Goal: Task Accomplishment & Management: Manage account settings

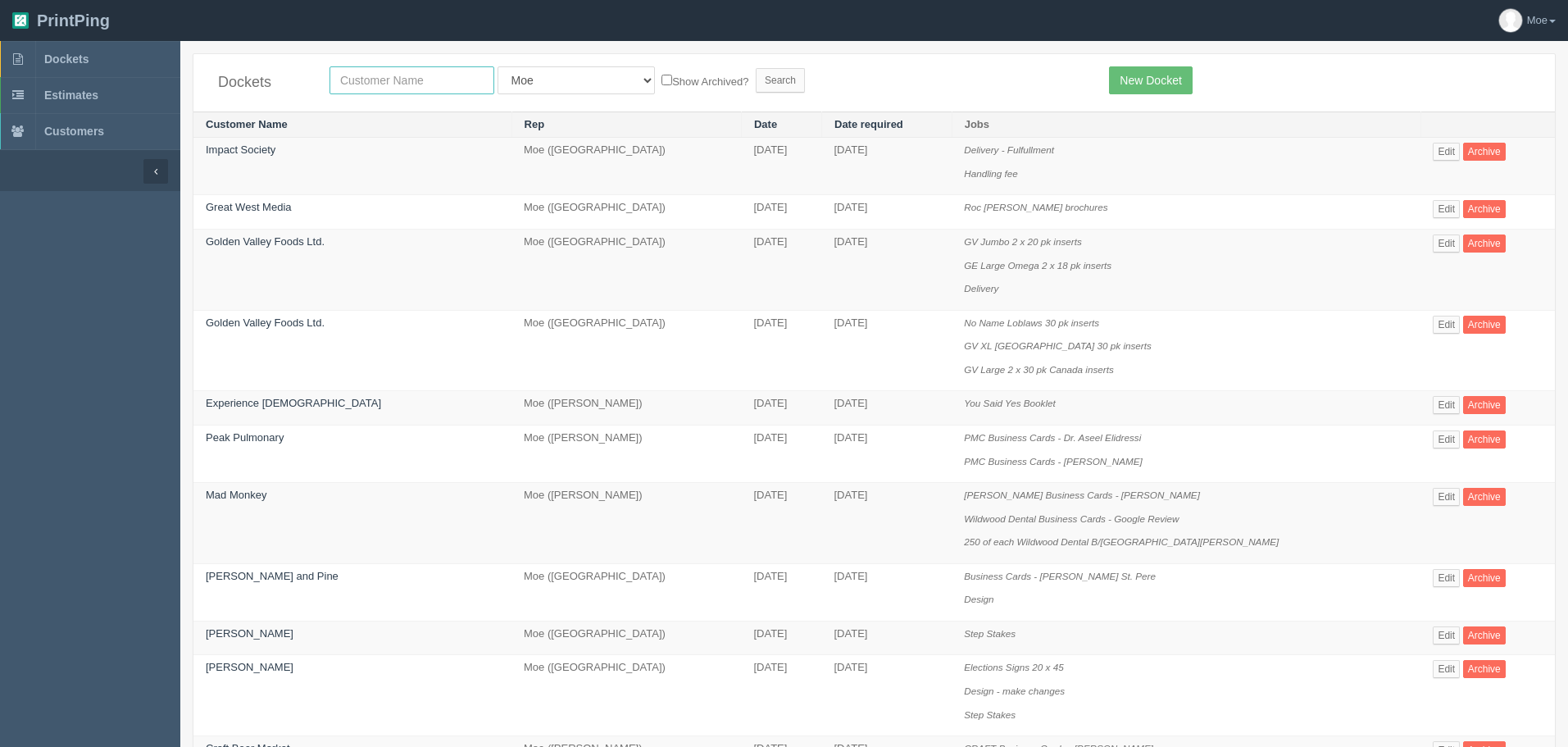
click at [414, 84] on input "text" at bounding box center [412, 80] width 165 height 28
type input "[PERSON_NAME]"
click at [756, 75] on input "Search" at bounding box center [781, 80] width 49 height 25
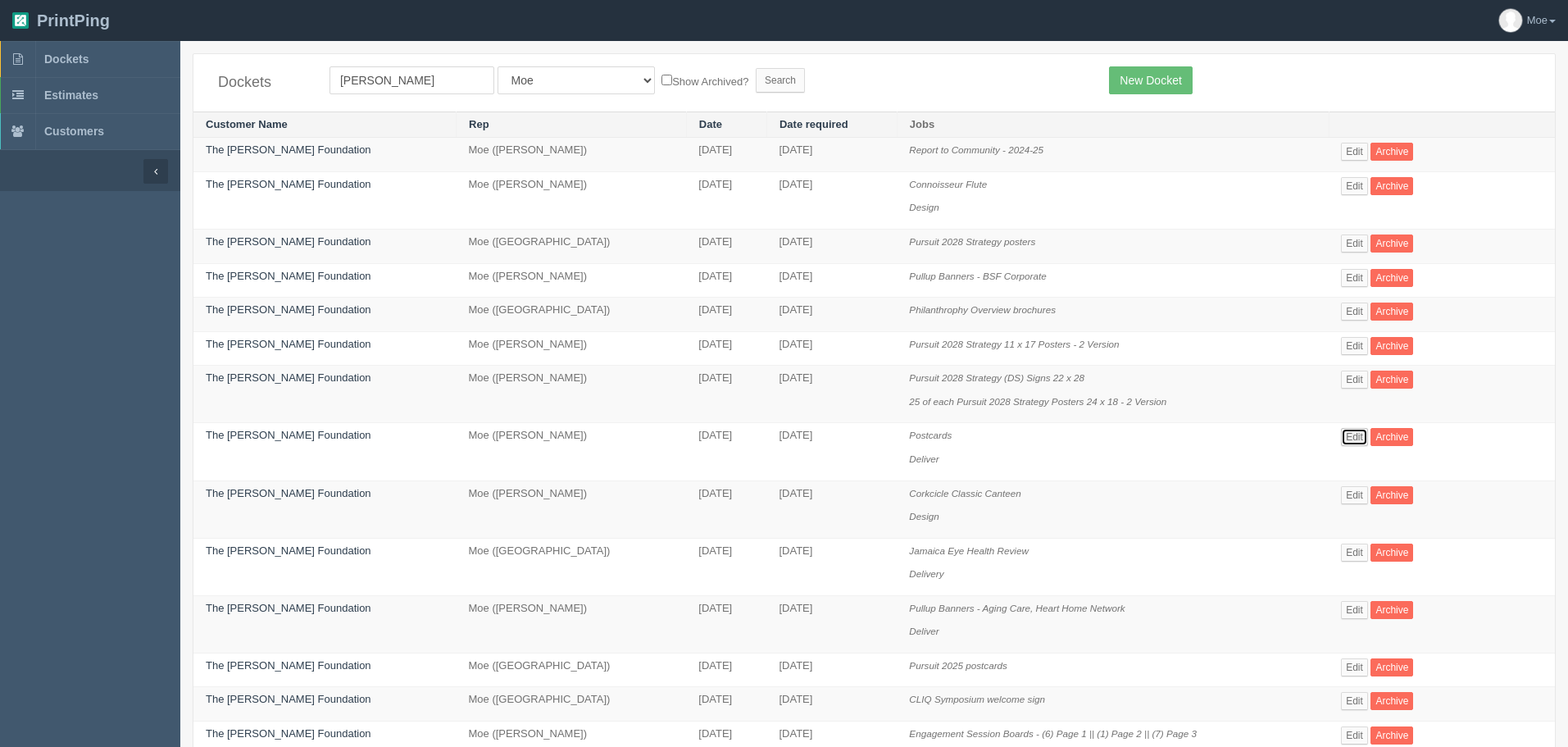
click at [1348, 436] on link "Edit" at bounding box center [1355, 437] width 27 height 18
